Goal: Task Accomplishment & Management: Manage account settings

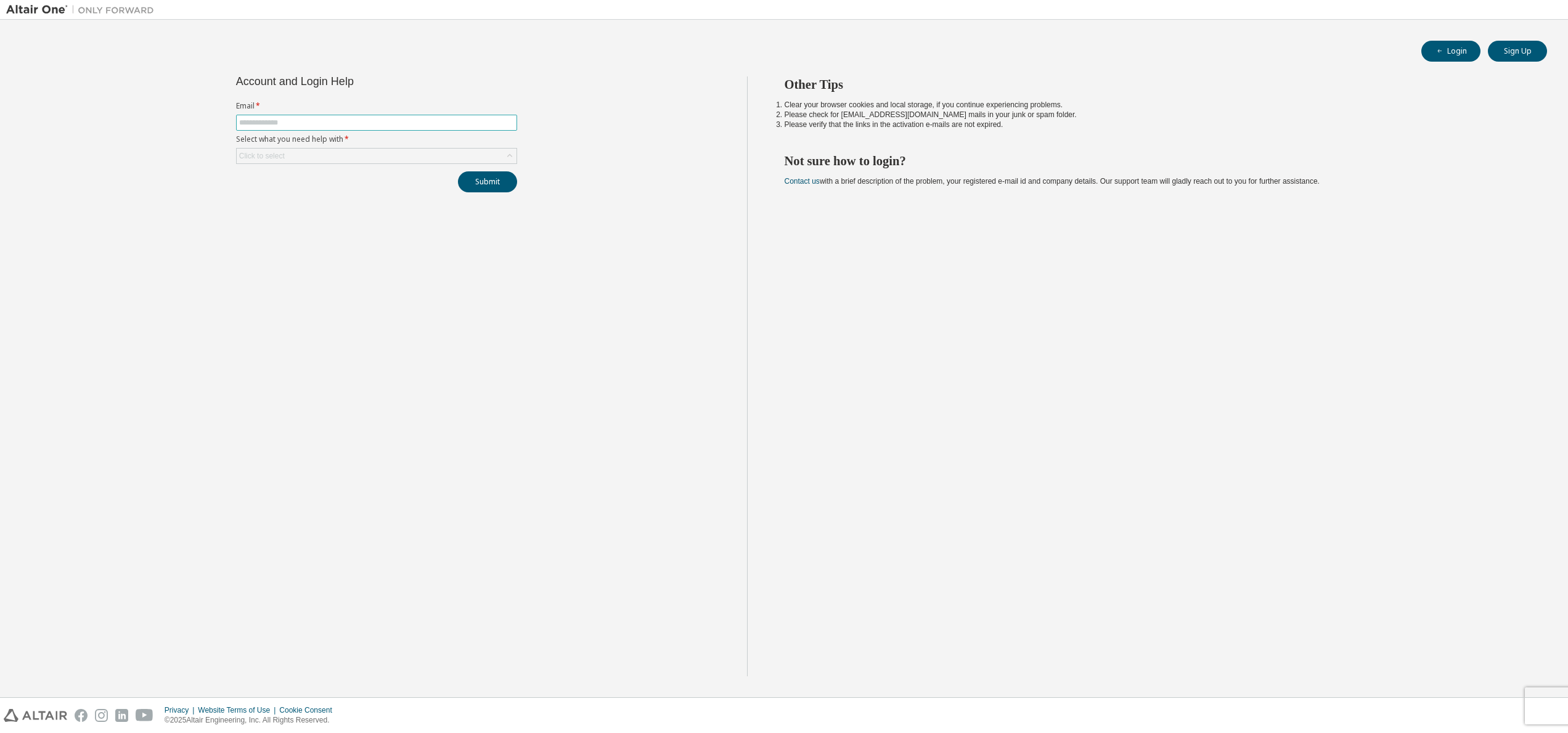
click at [374, 117] on input "text" at bounding box center [376, 122] width 275 height 10
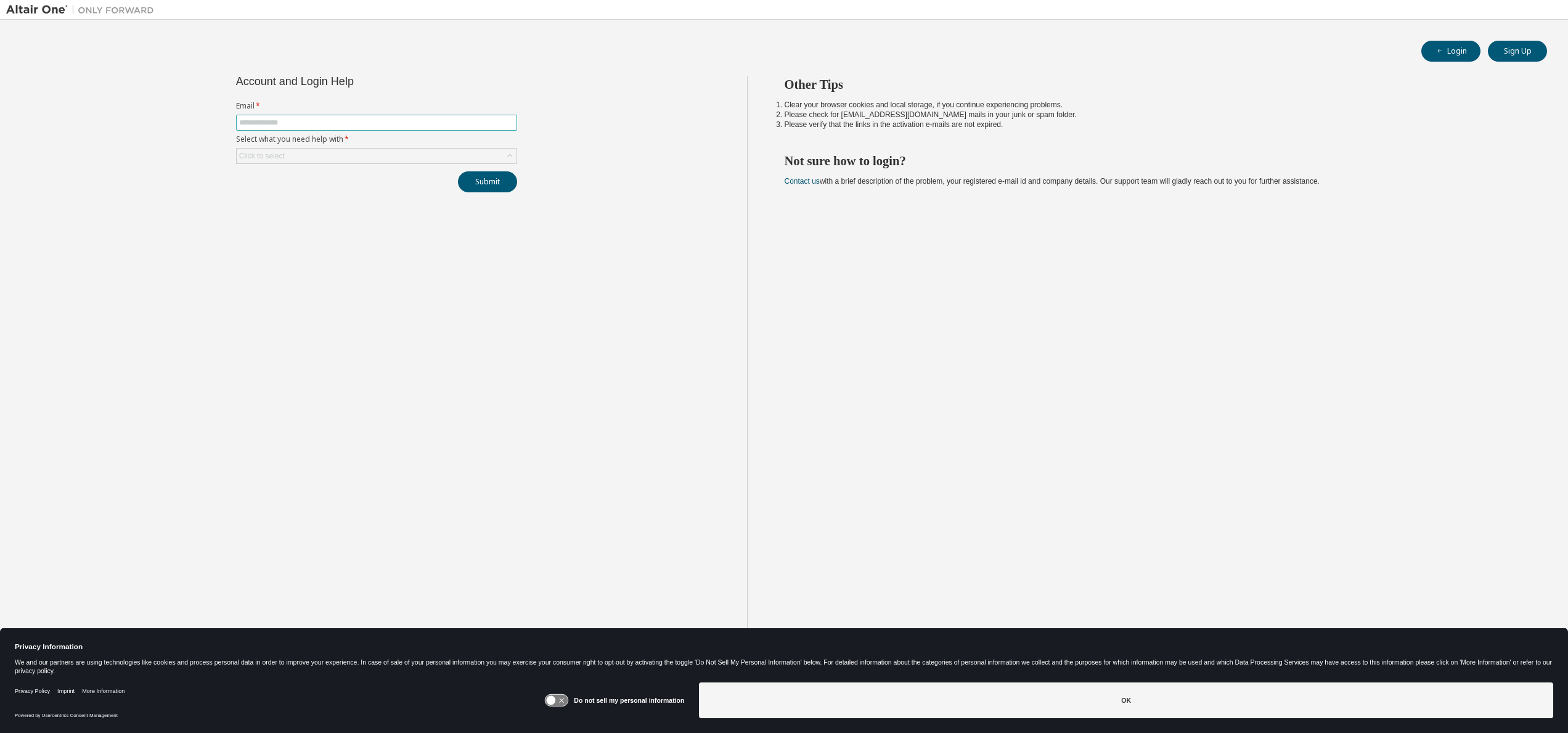
click at [374, 123] on input "text" at bounding box center [376, 122] width 275 height 10
type input "**********"
click at [373, 151] on div "Click to select" at bounding box center [376, 156] width 280 height 15
click at [361, 192] on li "I forgot my password" at bounding box center [376, 190] width 277 height 16
click at [474, 191] on button "Submit" at bounding box center [487, 181] width 59 height 21
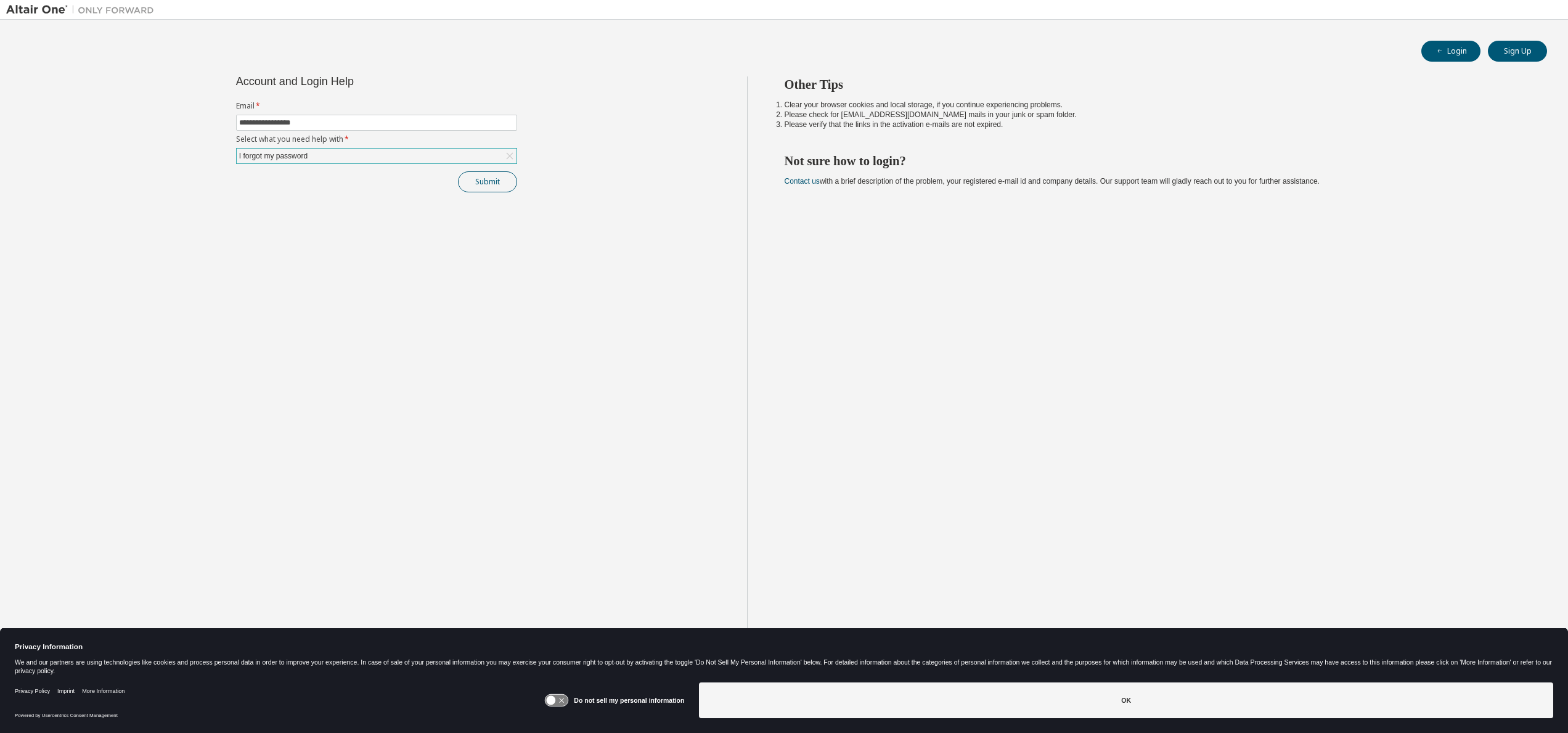
click at [486, 187] on button "Submit" at bounding box center [487, 181] width 59 height 21
click at [480, 180] on button "Submit" at bounding box center [487, 181] width 59 height 21
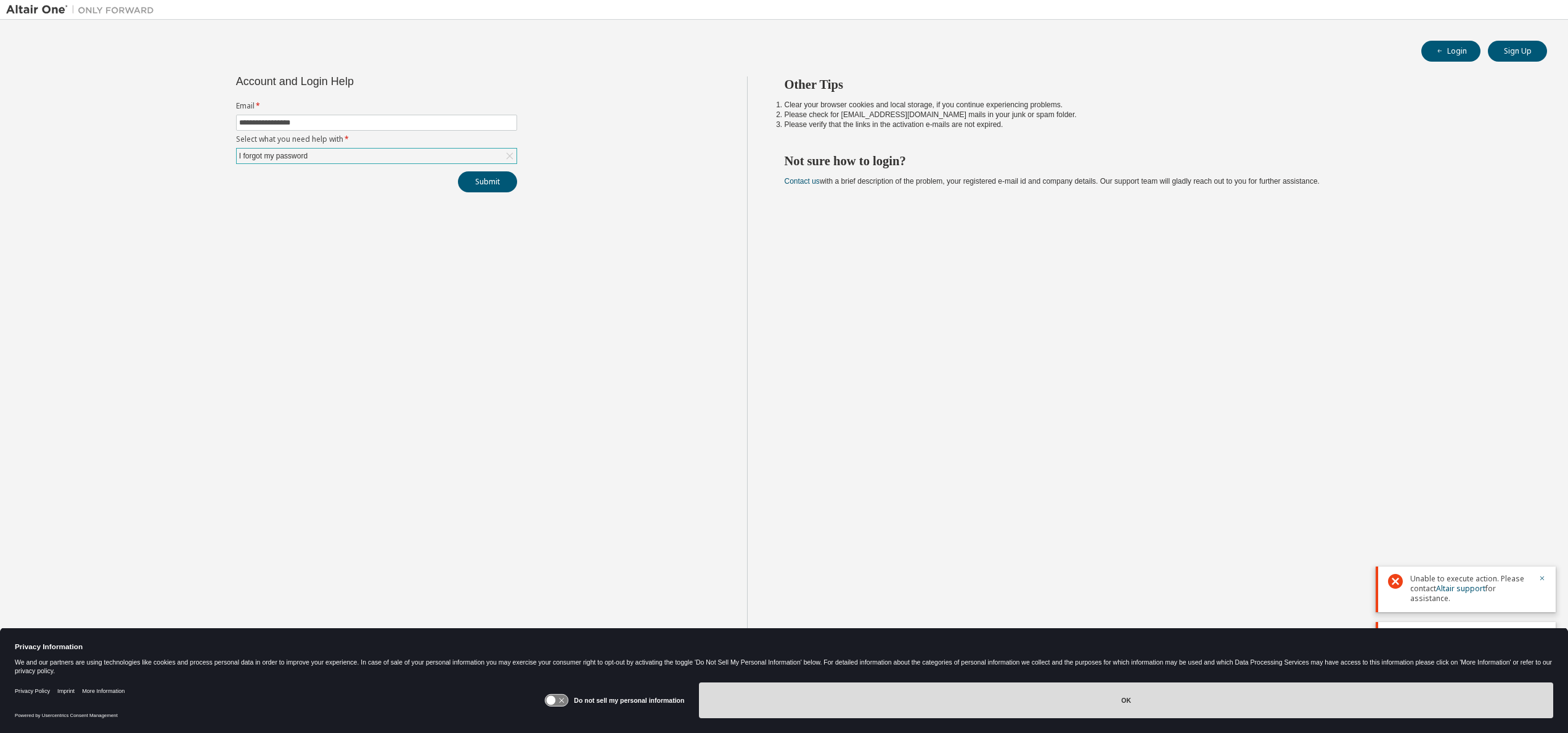
click at [1337, 696] on button "OK" at bounding box center [1126, 700] width 854 height 36
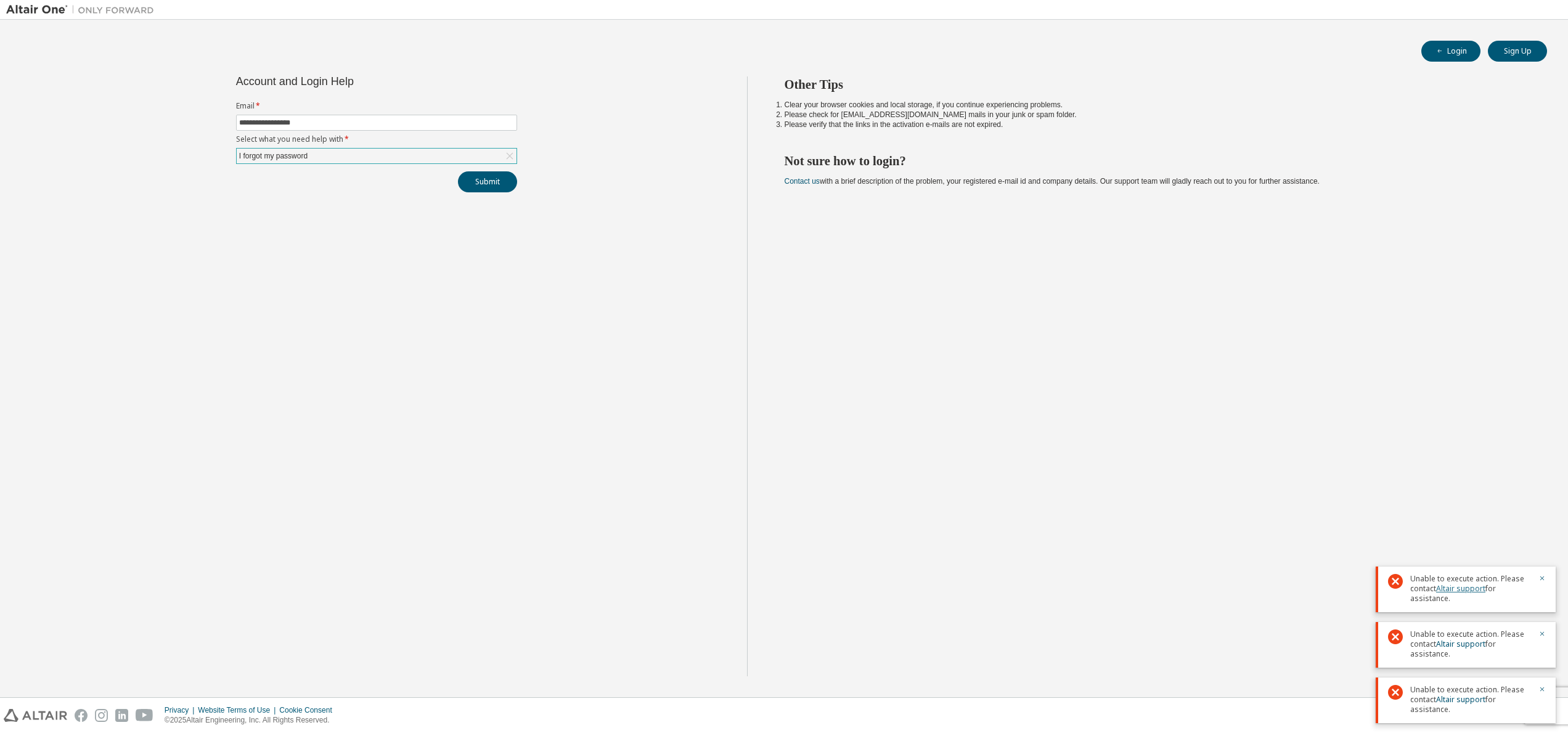
click at [1470, 587] on link "Altair support" at bounding box center [1460, 588] width 49 height 10
